Goal: Information Seeking & Learning: Understand process/instructions

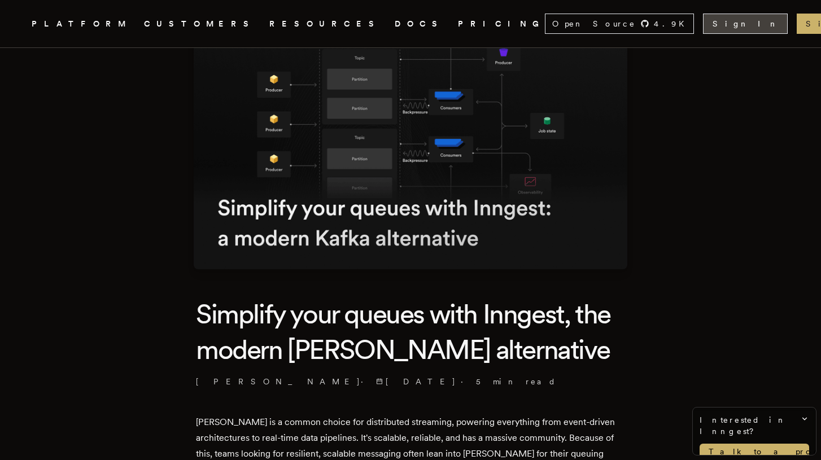
click at [725, 27] on link "Sign In" at bounding box center [745, 24] width 85 height 20
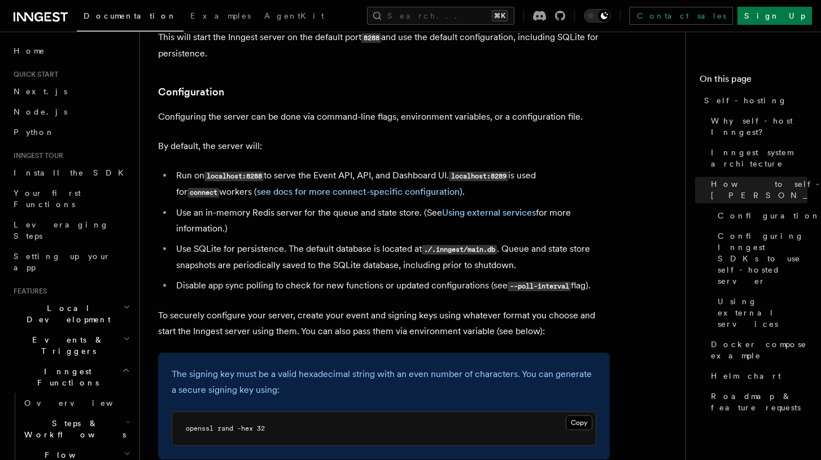
scroll to position [1416, 0]
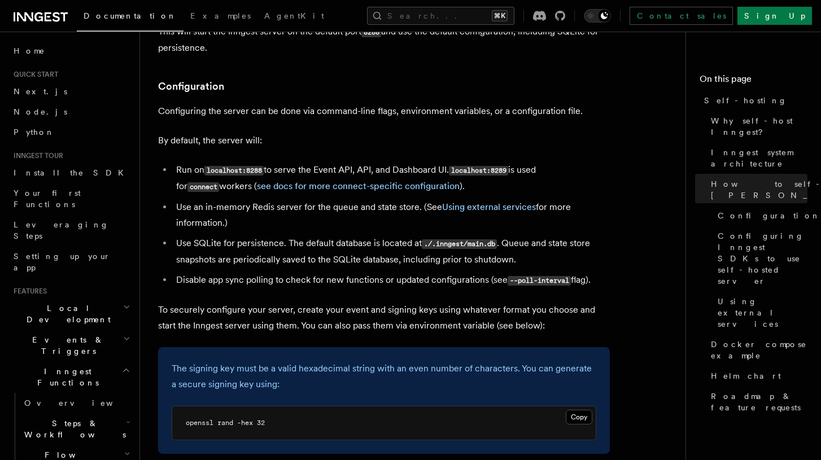
scroll to position [1421, 0]
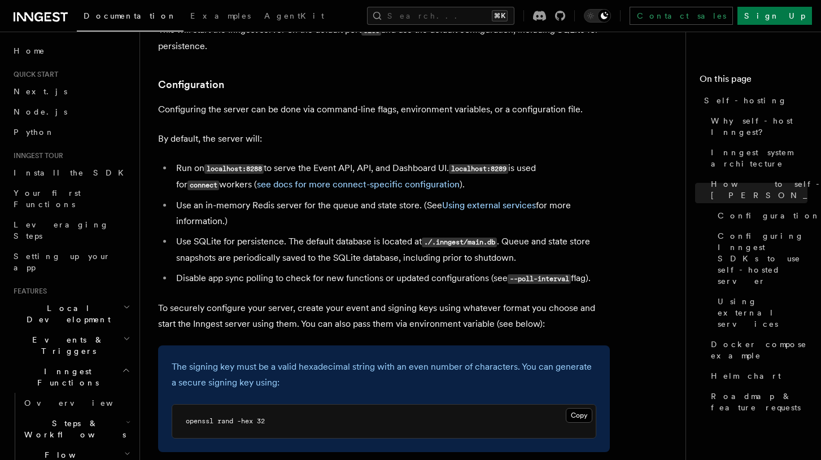
click at [323, 202] on ul "Run on localhost:8288 to serve the Event API, API, and Dashboard UI. localhost:…" at bounding box center [384, 223] width 452 height 127
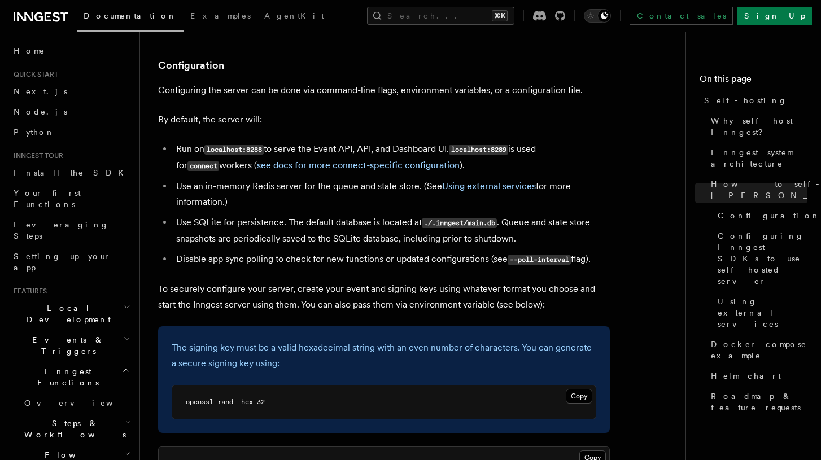
scroll to position [1439, 0]
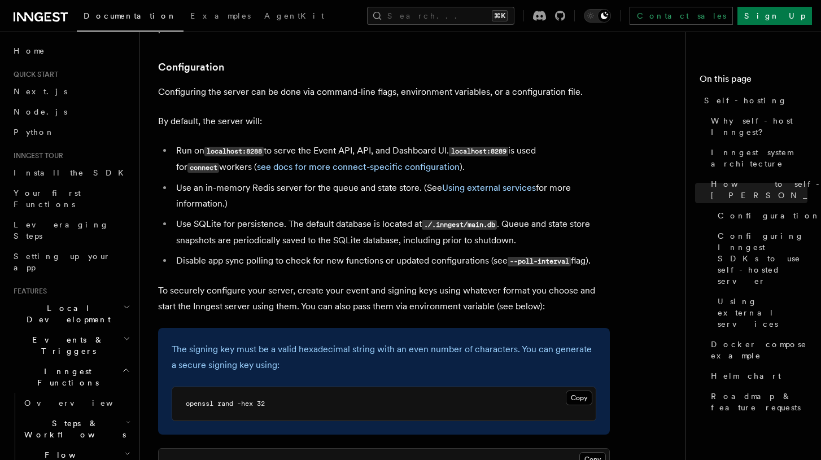
click at [326, 216] on li "Use SQLite for persistence. The default database is located at ./.inngest/main.…" at bounding box center [391, 232] width 437 height 32
click at [301, 216] on li "Use SQLite for persistence. The default database is located at ./.inngest/main.…" at bounding box center [391, 232] width 437 height 32
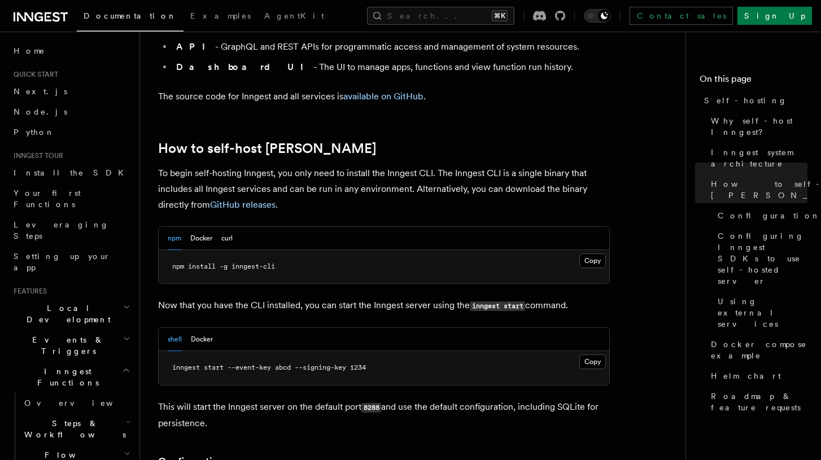
scroll to position [1018, 0]
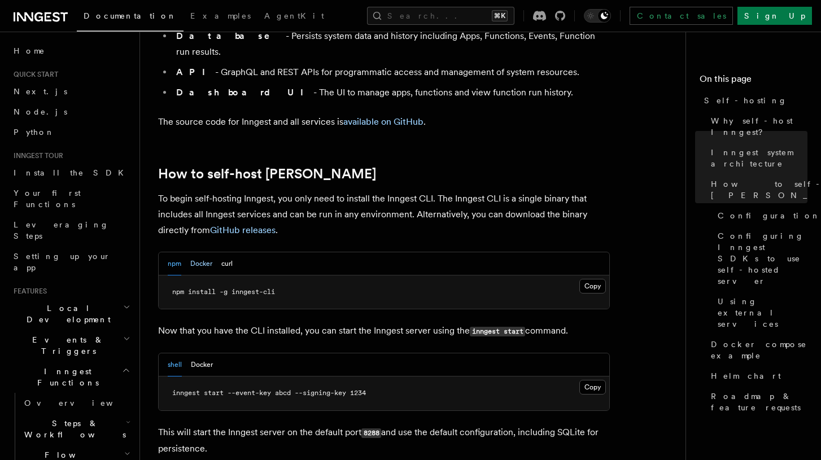
click at [197, 252] on button "Docker" at bounding box center [201, 263] width 22 height 23
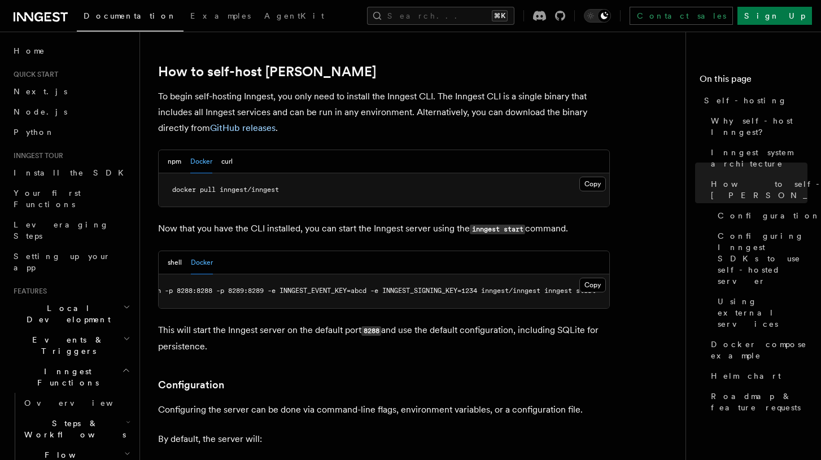
scroll to position [0, 64]
